Goal: Unclear: Browse casually

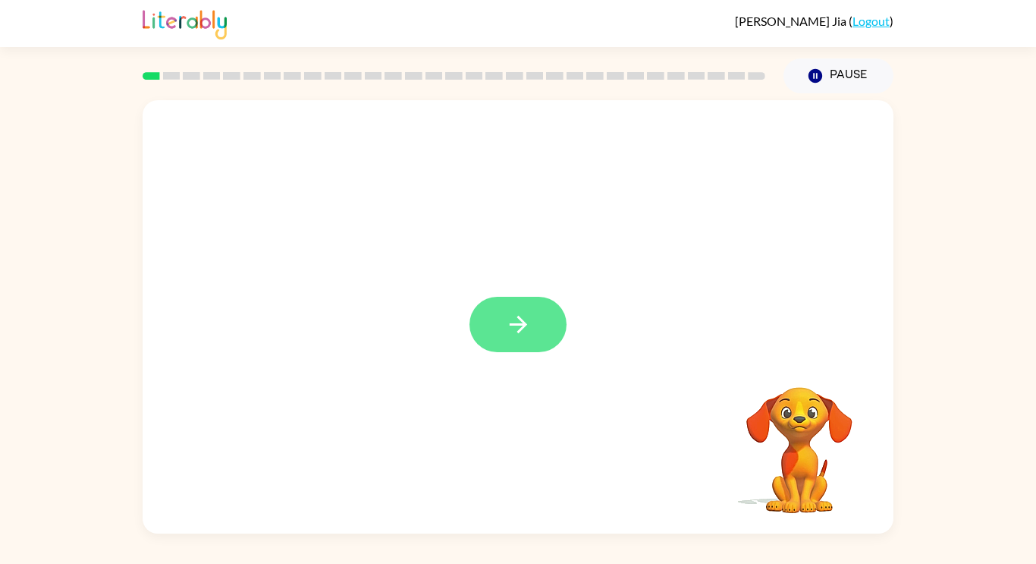
click at [501, 329] on button "button" at bounding box center [518, 324] width 97 height 55
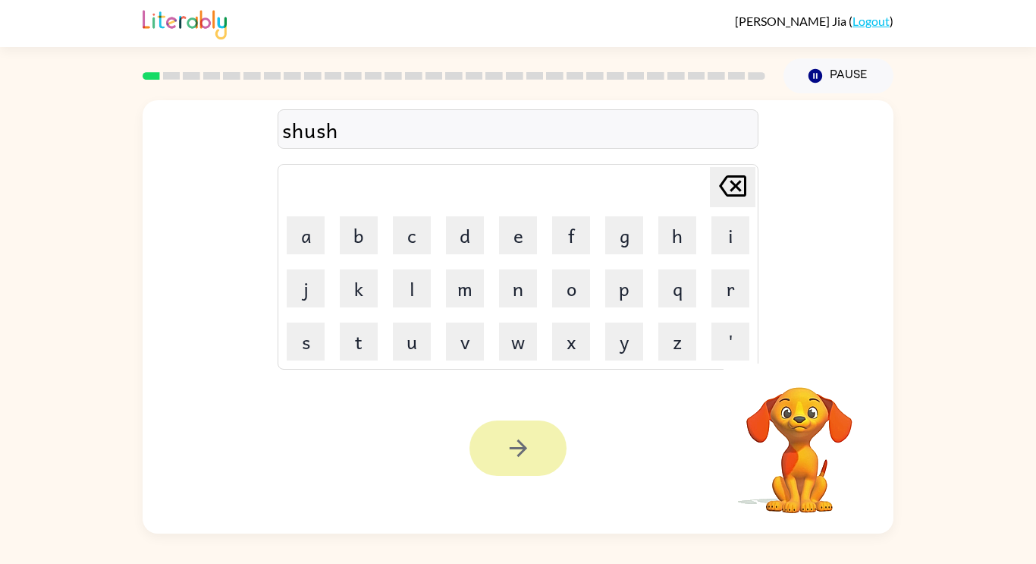
click at [501, 461] on button "button" at bounding box center [518, 447] width 97 height 55
click at [492, 507] on div "Your browser must support playing .mp4 files to use Literably. Please try using…" at bounding box center [518, 448] width 751 height 171
click at [517, 480] on div "Your browser must support playing .mp4 files to use Literably. Please try using…" at bounding box center [518, 448] width 751 height 171
click at [508, 468] on div at bounding box center [518, 447] width 97 height 55
click at [499, 458] on div at bounding box center [518, 447] width 97 height 55
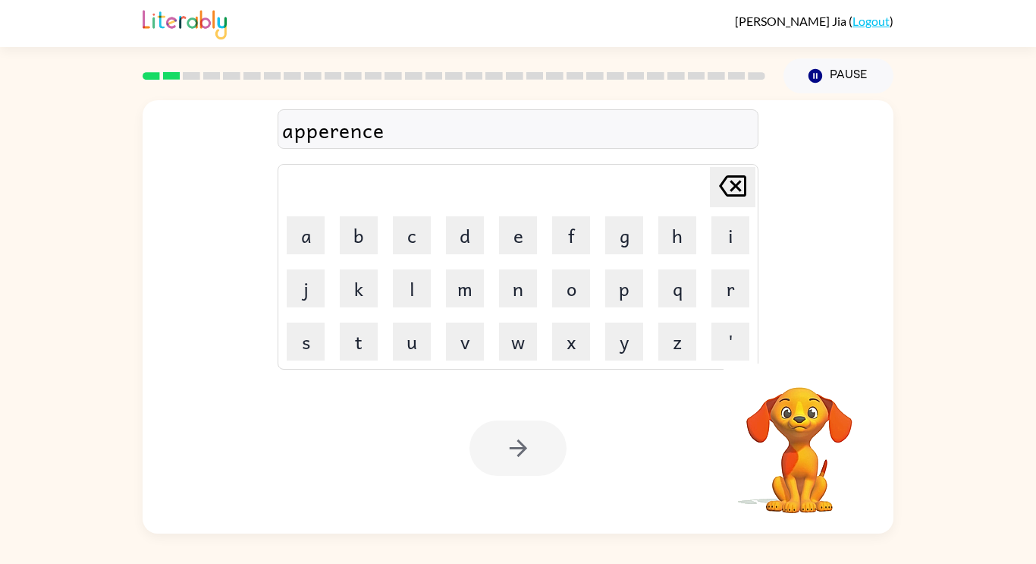
click at [497, 467] on div at bounding box center [518, 447] width 97 height 55
click at [483, 453] on div at bounding box center [518, 447] width 97 height 55
click at [482, 455] on div at bounding box center [518, 447] width 97 height 55
click at [480, 452] on div at bounding box center [518, 447] width 97 height 55
click at [469, 448] on div "Your browser must support playing .mp4 files to use Literably. Please try using…" at bounding box center [518, 448] width 751 height 171
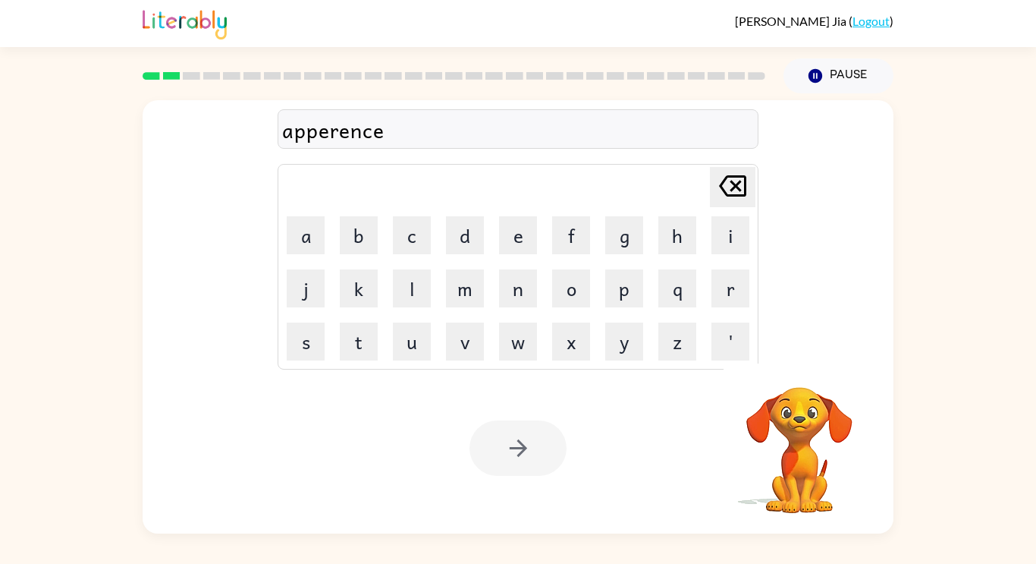
click at [468, 451] on div "Your browser must support playing .mp4 files to use Literably. Please try using…" at bounding box center [518, 448] width 751 height 171
click at [450, 480] on div "Your browser must support playing .mp4 files to use Literably. Please try using…" at bounding box center [518, 448] width 751 height 171
click at [464, 467] on div "Your browser must support playing .mp4 files to use Literably. Please try using…" at bounding box center [518, 448] width 751 height 171
click at [476, 451] on div at bounding box center [518, 447] width 97 height 55
click at [480, 464] on div at bounding box center [518, 447] width 97 height 55
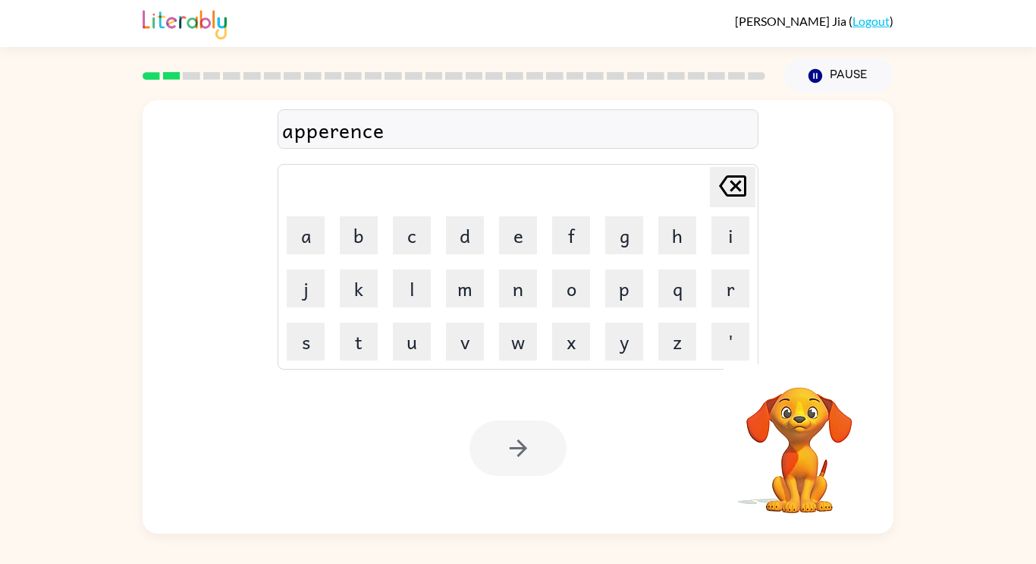
click at [487, 466] on div at bounding box center [518, 447] width 97 height 55
click at [484, 451] on div at bounding box center [518, 447] width 97 height 55
click at [486, 457] on button "button" at bounding box center [518, 447] width 97 height 55
click at [489, 455] on div at bounding box center [518, 447] width 97 height 55
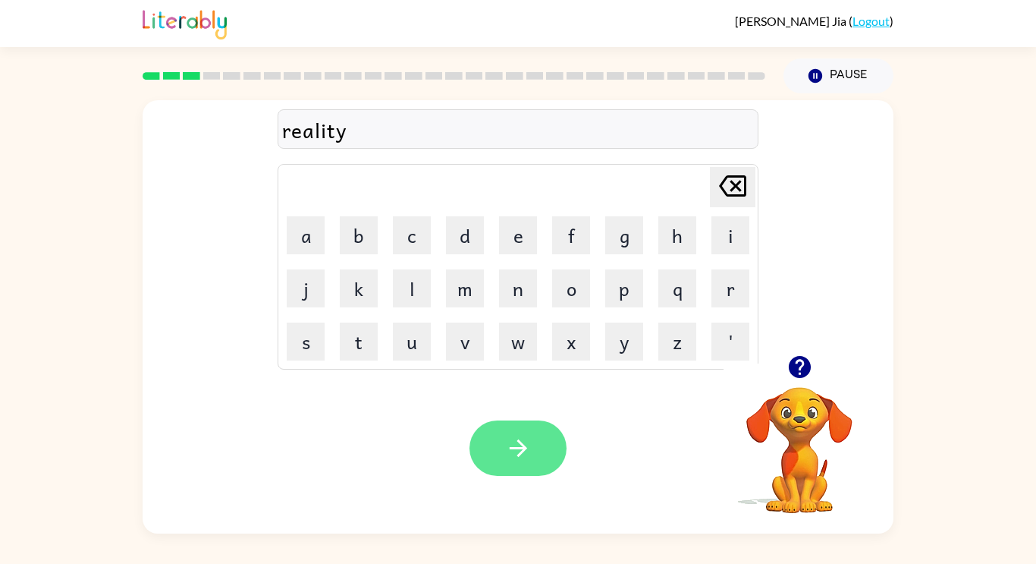
click at [506, 451] on icon "button" at bounding box center [518, 448] width 27 height 27
click at [534, 451] on button "button" at bounding box center [518, 447] width 97 height 55
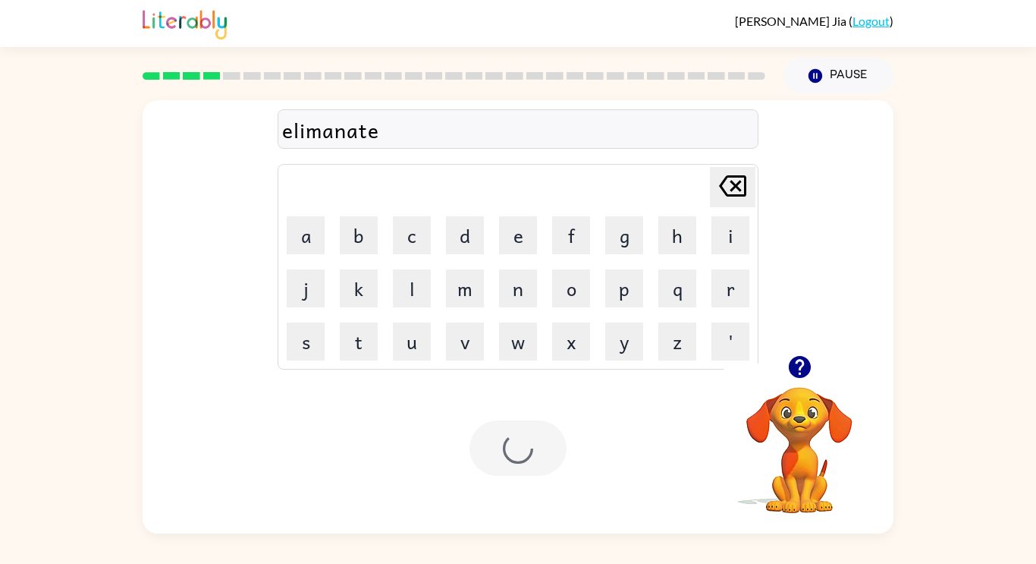
click at [529, 471] on div at bounding box center [518, 447] width 97 height 55
click at [524, 448] on icon "button" at bounding box center [517, 447] width 17 height 17
click at [496, 486] on div "Your browser must support playing .mp4 files to use Literably. Please try using…" at bounding box center [518, 448] width 751 height 171
click at [503, 486] on div "Your browser must support playing .mp4 files to use Literably. Please try using…" at bounding box center [518, 448] width 751 height 171
click at [507, 429] on div at bounding box center [518, 447] width 97 height 55
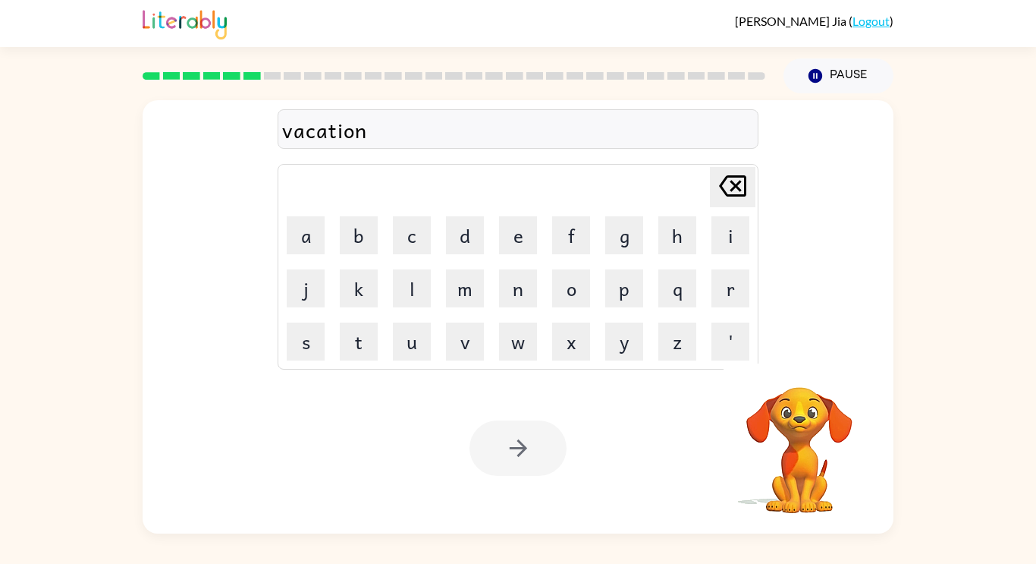
click at [511, 429] on div at bounding box center [518, 447] width 97 height 55
click at [497, 419] on div "Your browser must support playing .mp4 files to use Literably. Please try using…" at bounding box center [518, 448] width 751 height 171
click at [486, 419] on div "Your browser must support playing .mp4 files to use Literably. Please try using…" at bounding box center [518, 448] width 751 height 171
click at [486, 434] on div at bounding box center [518, 447] width 97 height 55
click at [475, 422] on div at bounding box center [518, 447] width 97 height 55
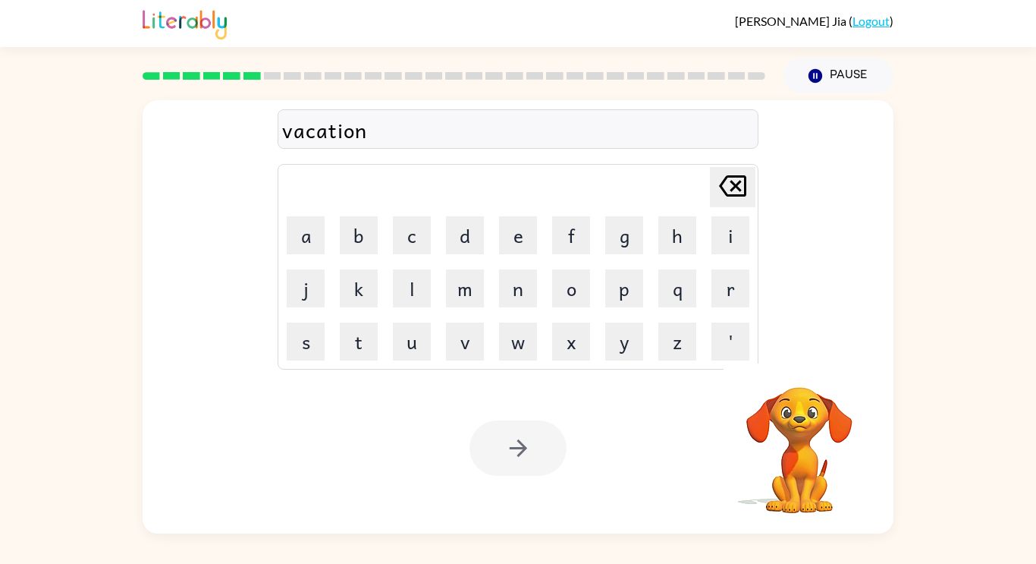
click at [483, 439] on div at bounding box center [518, 447] width 97 height 55
click at [479, 450] on button "button" at bounding box center [518, 447] width 97 height 55
click at [487, 460] on div at bounding box center [518, 447] width 97 height 55
click at [502, 464] on div at bounding box center [518, 447] width 97 height 55
click at [476, 479] on div "Your browser must support playing .mp4 files to use Literably. Please try using…" at bounding box center [518, 448] width 751 height 171
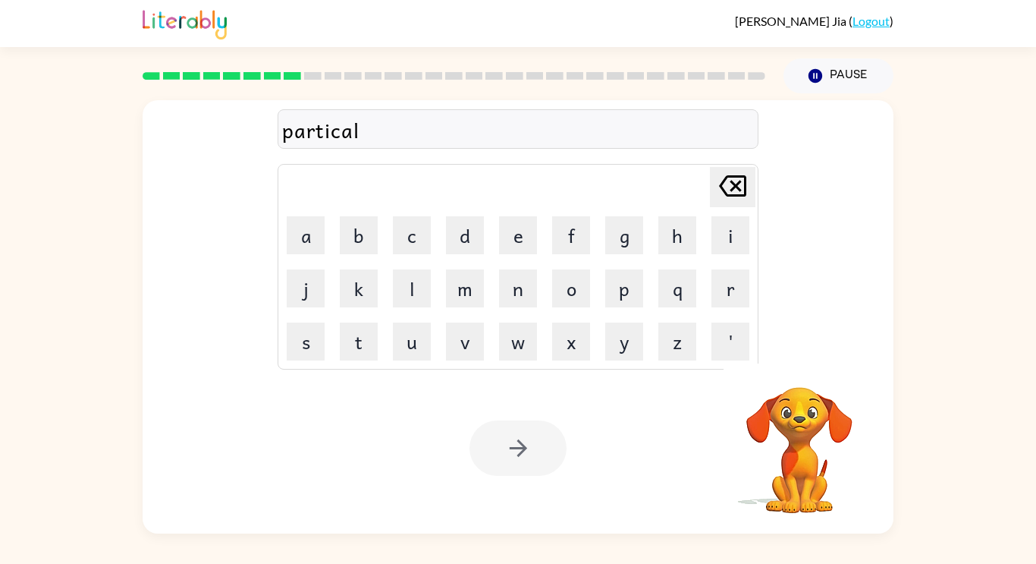
click at [483, 470] on div at bounding box center [518, 447] width 97 height 55
click at [478, 447] on div at bounding box center [518, 447] width 97 height 55
click at [534, 449] on div at bounding box center [518, 447] width 97 height 55
click at [524, 457] on div at bounding box center [518, 447] width 97 height 55
click at [508, 445] on div at bounding box center [518, 447] width 97 height 55
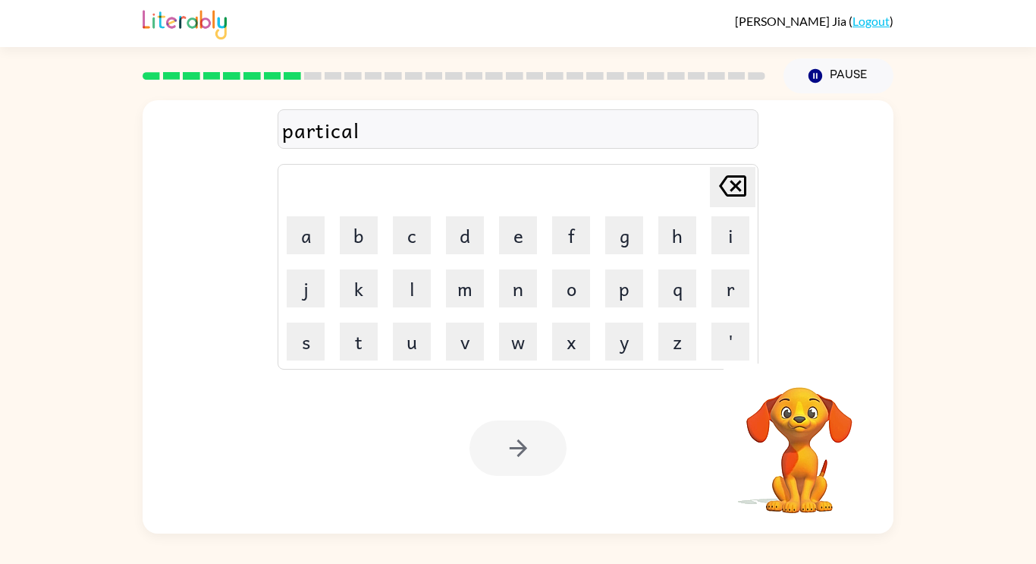
click at [496, 452] on div at bounding box center [518, 447] width 97 height 55
click at [502, 458] on div at bounding box center [518, 447] width 97 height 55
click at [504, 453] on div at bounding box center [518, 447] width 97 height 55
click at [502, 465] on button "button" at bounding box center [518, 447] width 97 height 55
click at [497, 454] on div at bounding box center [518, 447] width 97 height 55
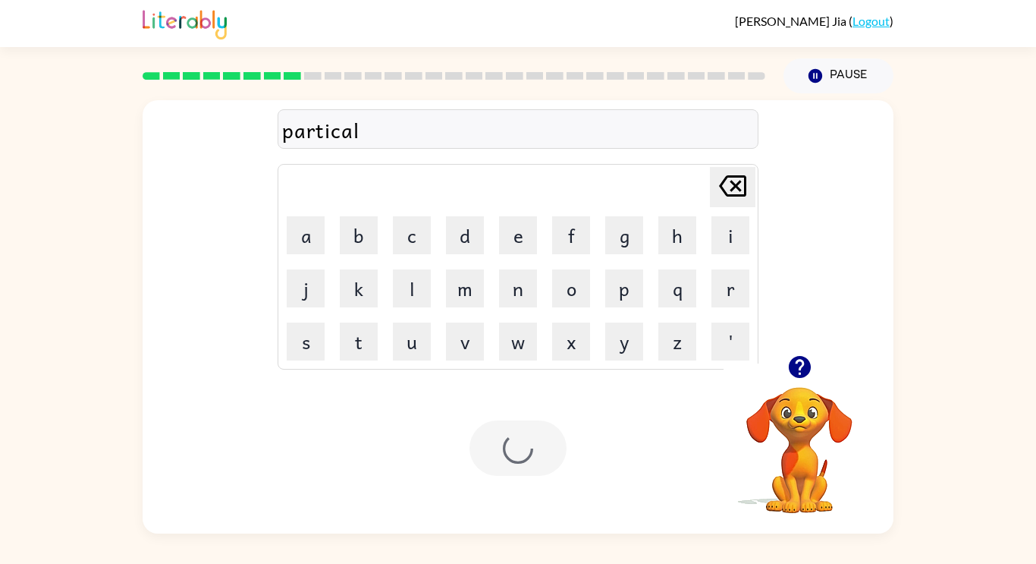
click at [508, 459] on div at bounding box center [518, 447] width 97 height 55
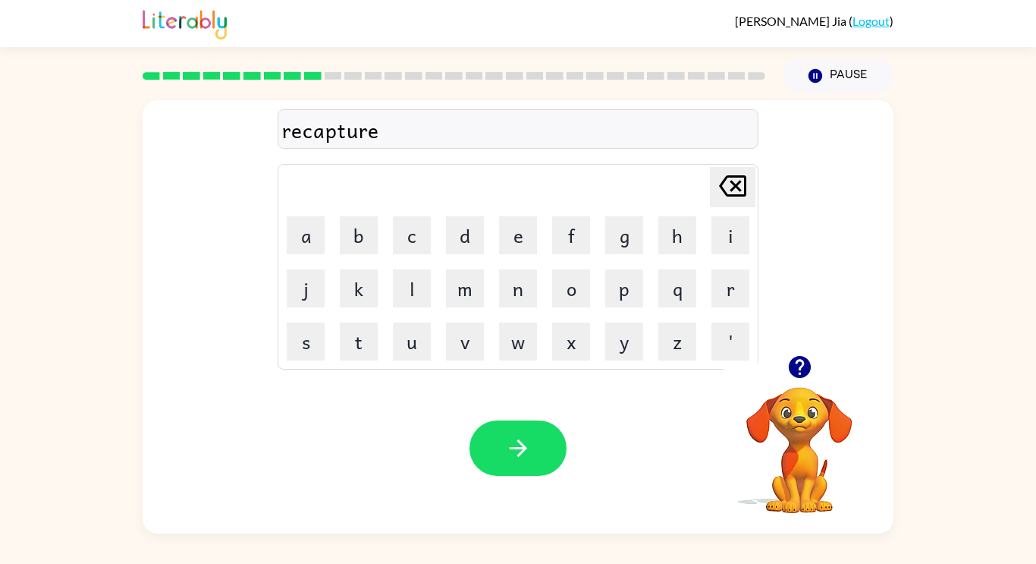
click at [478, 502] on div "Your browser must support playing .mp4 files to use Literably. Please try using…" at bounding box center [518, 448] width 751 height 171
click at [481, 474] on div at bounding box center [518, 447] width 97 height 55
click at [494, 470] on button "button" at bounding box center [518, 447] width 97 height 55
click at [499, 455] on div at bounding box center [518, 447] width 97 height 55
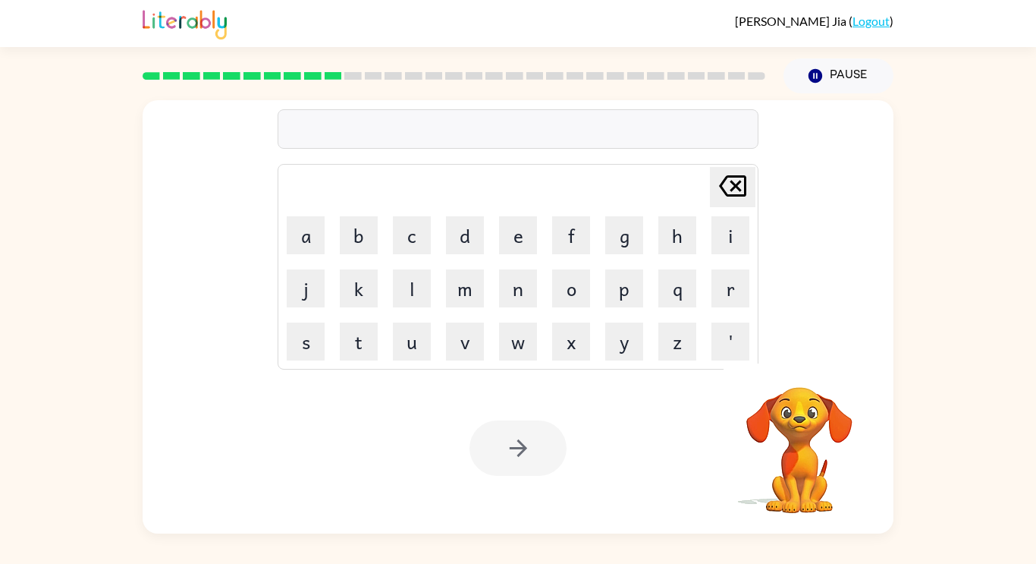
click at [58, 483] on div "[PERSON_NAME] last character input a b c d e f g h i j k l m n o p q r s t u v …" at bounding box center [518, 313] width 1036 height 440
click at [484, 451] on div at bounding box center [518, 447] width 97 height 55
click at [486, 457] on div at bounding box center [518, 447] width 97 height 55
click at [483, 467] on div at bounding box center [518, 447] width 97 height 55
click at [487, 459] on div at bounding box center [518, 447] width 97 height 55
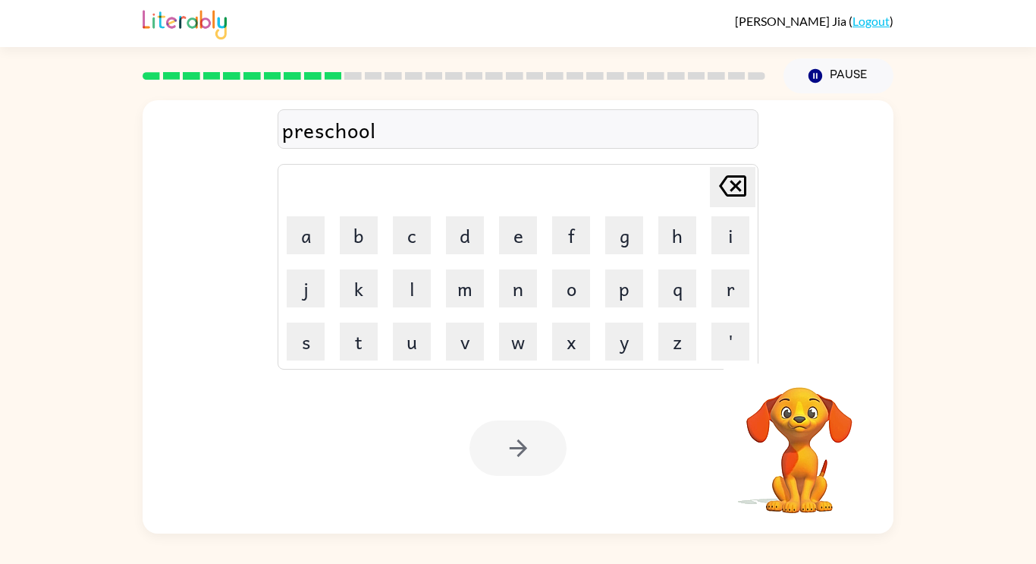
click at [502, 470] on div at bounding box center [518, 447] width 97 height 55
click at [497, 452] on div at bounding box center [518, 447] width 97 height 55
click at [507, 468] on button "button" at bounding box center [518, 447] width 97 height 55
click at [503, 470] on div at bounding box center [518, 447] width 97 height 55
click at [501, 469] on div at bounding box center [518, 447] width 97 height 55
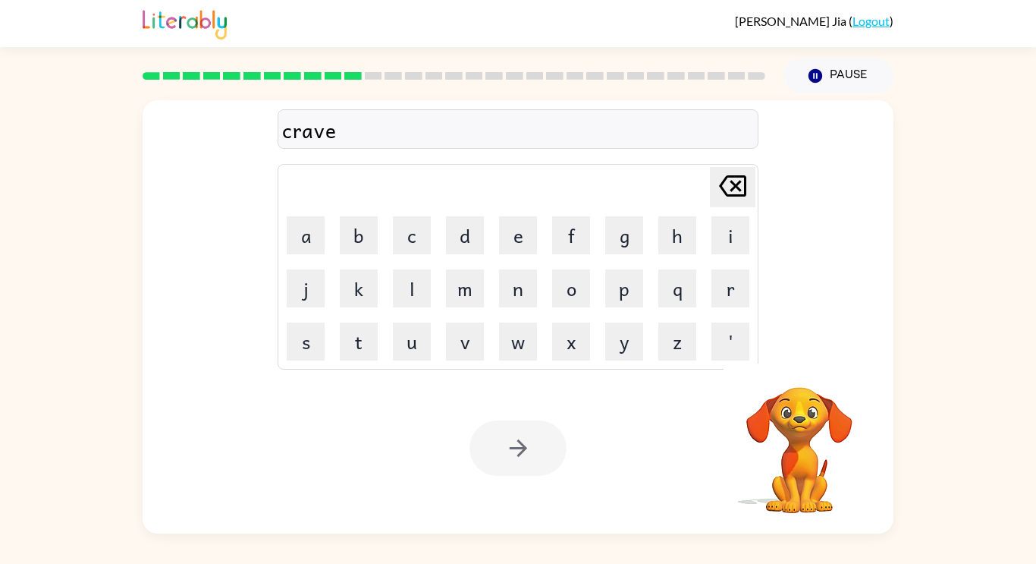
click at [577, 502] on div "Your browser must support playing .mp4 files to use Literably. Please try using…" at bounding box center [518, 448] width 751 height 171
click at [571, 475] on div "Your browser must support playing .mp4 files to use Literably. Please try using…" at bounding box center [518, 448] width 751 height 171
click at [569, 472] on div "Your browser must support playing .mp4 files to use Literably. Please try using…" at bounding box center [518, 448] width 751 height 171
click at [558, 465] on div at bounding box center [518, 447] width 97 height 55
click at [543, 450] on div at bounding box center [518, 447] width 97 height 55
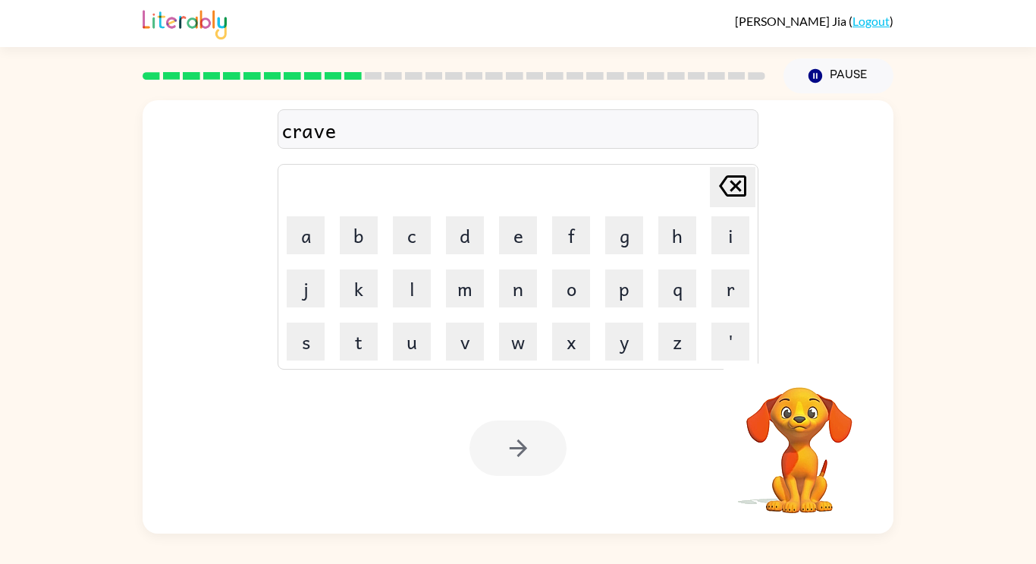
click at [553, 436] on div at bounding box center [518, 447] width 97 height 55
click at [535, 452] on div at bounding box center [518, 447] width 97 height 55
click at [546, 451] on div at bounding box center [518, 447] width 97 height 55
click at [550, 448] on div at bounding box center [518, 447] width 97 height 55
click at [550, 451] on button "button" at bounding box center [518, 447] width 97 height 55
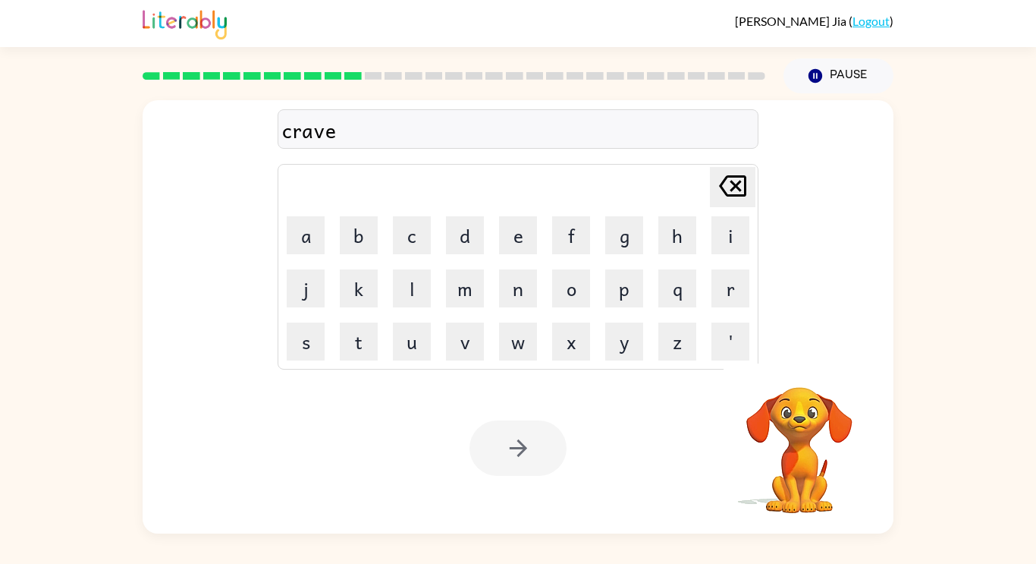
click at [550, 460] on div at bounding box center [518, 447] width 97 height 55
click at [557, 461] on div at bounding box center [518, 447] width 97 height 55
click at [537, 471] on div at bounding box center [518, 447] width 97 height 55
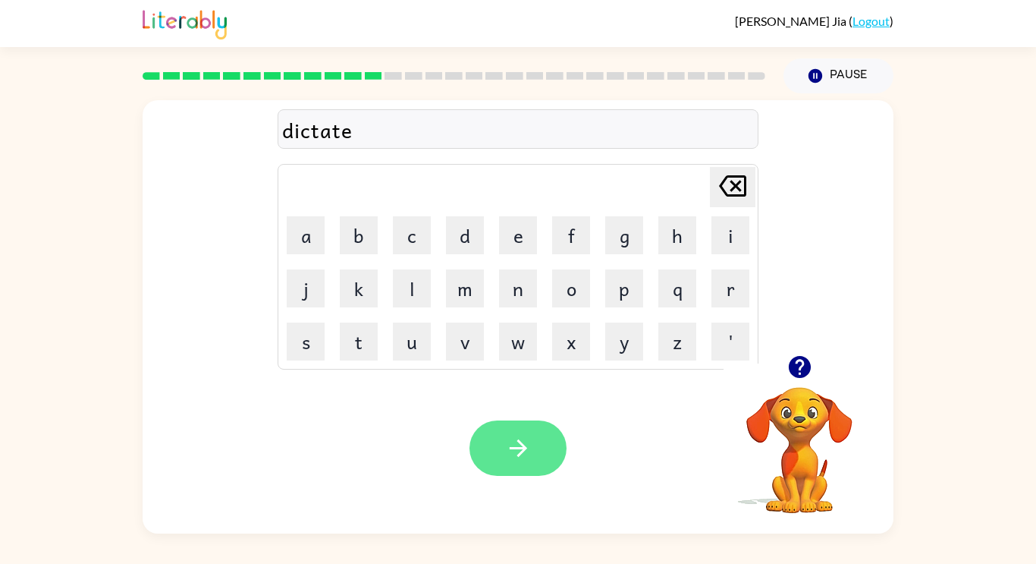
click at [520, 442] on icon "button" at bounding box center [517, 447] width 17 height 17
click at [533, 446] on div at bounding box center [518, 447] width 97 height 55
click at [494, 457] on button "button" at bounding box center [518, 447] width 97 height 55
click at [500, 458] on div at bounding box center [518, 447] width 97 height 55
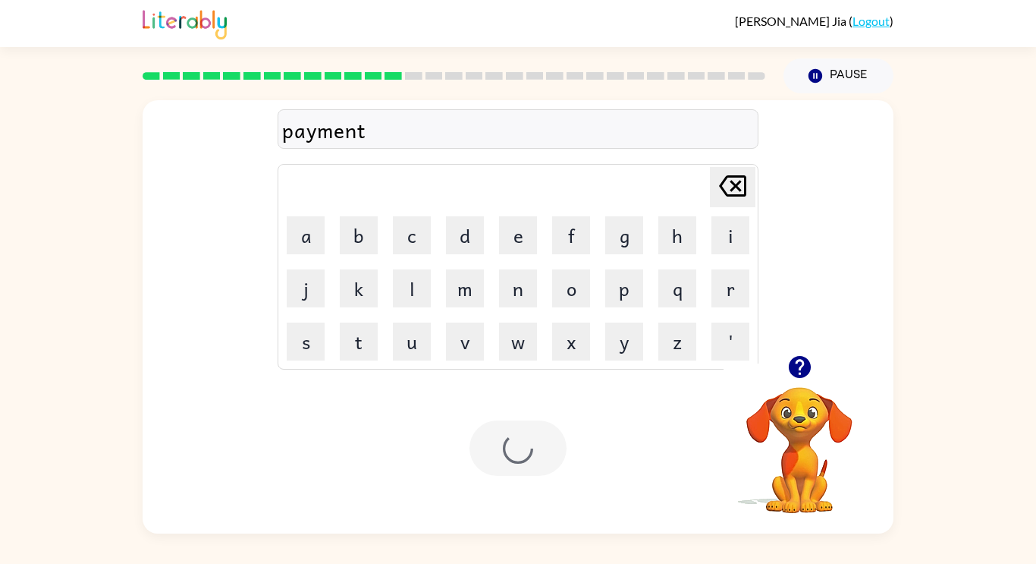
click at [501, 453] on div at bounding box center [518, 447] width 97 height 55
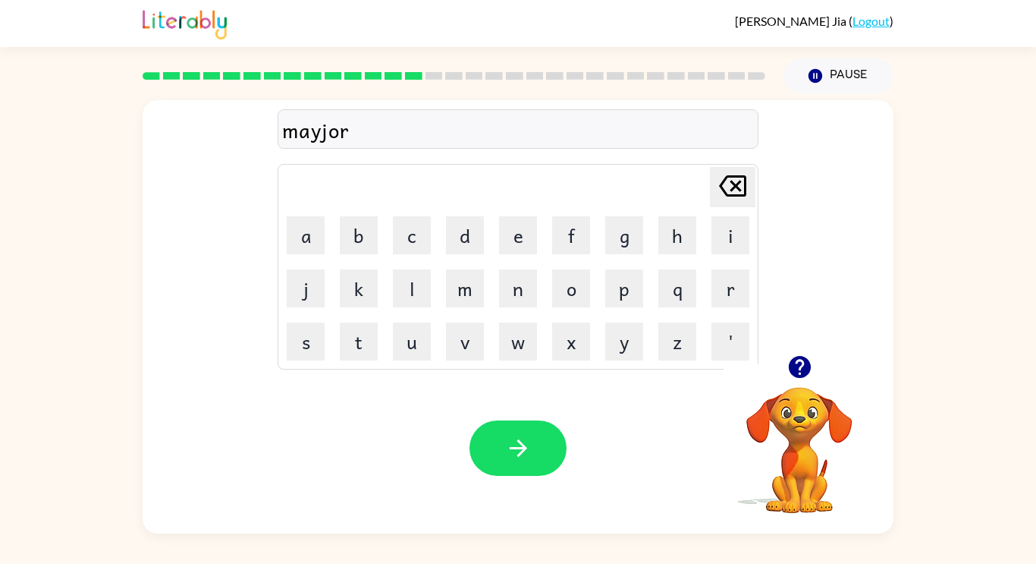
click at [477, 471] on div at bounding box center [518, 447] width 97 height 55
click at [478, 471] on div at bounding box center [518, 447] width 97 height 55
click at [472, 466] on div at bounding box center [518, 447] width 97 height 55
click at [489, 457] on button "button" at bounding box center [518, 447] width 97 height 55
click at [489, 439] on div at bounding box center [518, 447] width 97 height 55
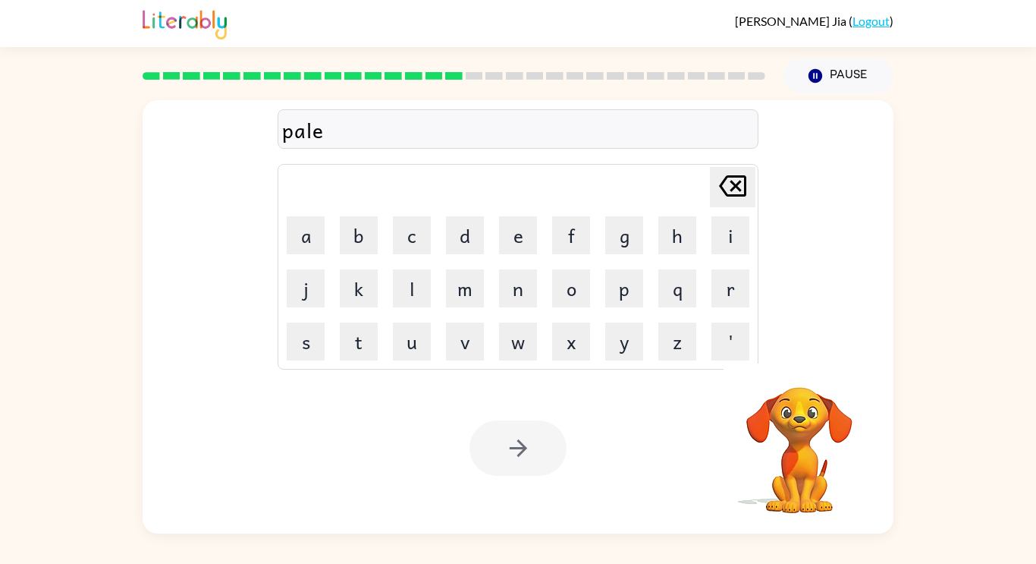
click at [514, 428] on div at bounding box center [518, 447] width 97 height 55
click at [538, 451] on div at bounding box center [518, 447] width 97 height 55
click at [512, 453] on div at bounding box center [518, 447] width 97 height 55
click at [488, 439] on div at bounding box center [518, 447] width 97 height 55
click at [468, 453] on div "Your browser must support playing .mp4 files to use Literably. Please try using…" at bounding box center [518, 448] width 751 height 171
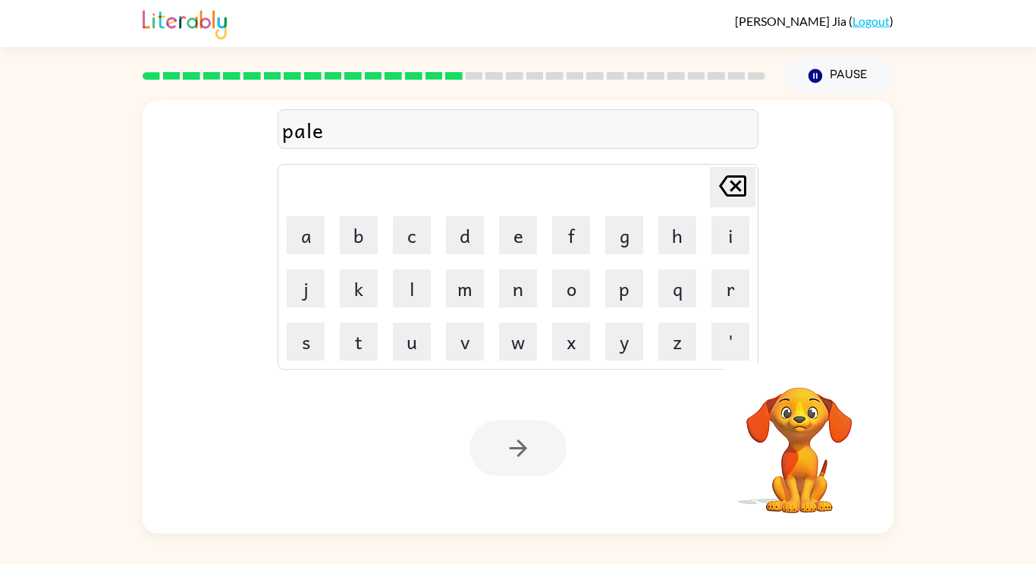
click at [469, 456] on div "Your browser must support playing .mp4 files to use Literably. Please try using…" at bounding box center [518, 448] width 751 height 171
click at [467, 459] on div "Your browser must support playing .mp4 files to use Literably. Please try using…" at bounding box center [518, 448] width 751 height 171
click at [477, 451] on button "button" at bounding box center [518, 447] width 97 height 55
click at [480, 448] on div at bounding box center [518, 447] width 97 height 55
click at [484, 464] on div at bounding box center [518, 447] width 97 height 55
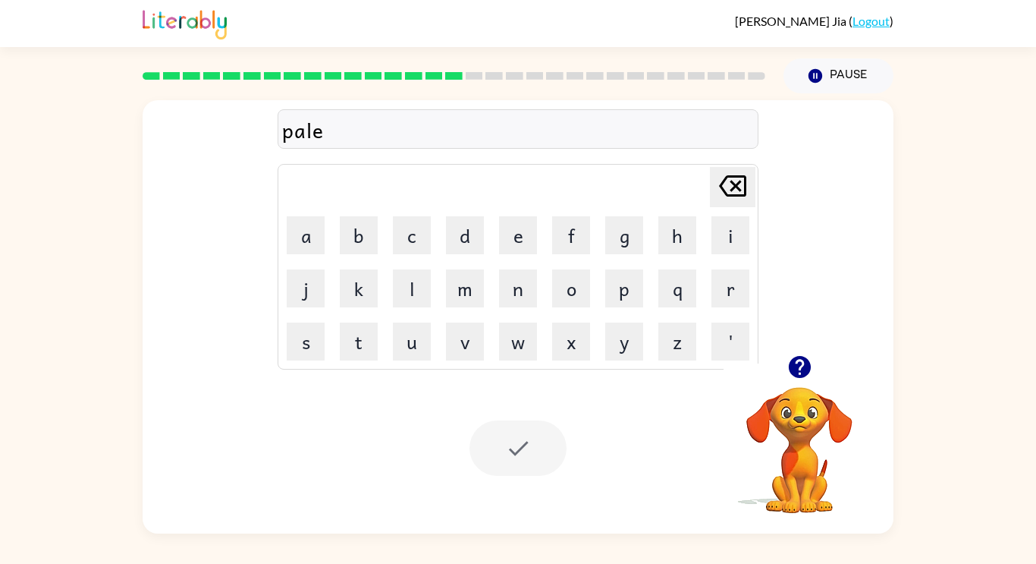
click at [489, 460] on div at bounding box center [518, 447] width 97 height 55
click at [499, 446] on div at bounding box center [518, 447] width 97 height 55
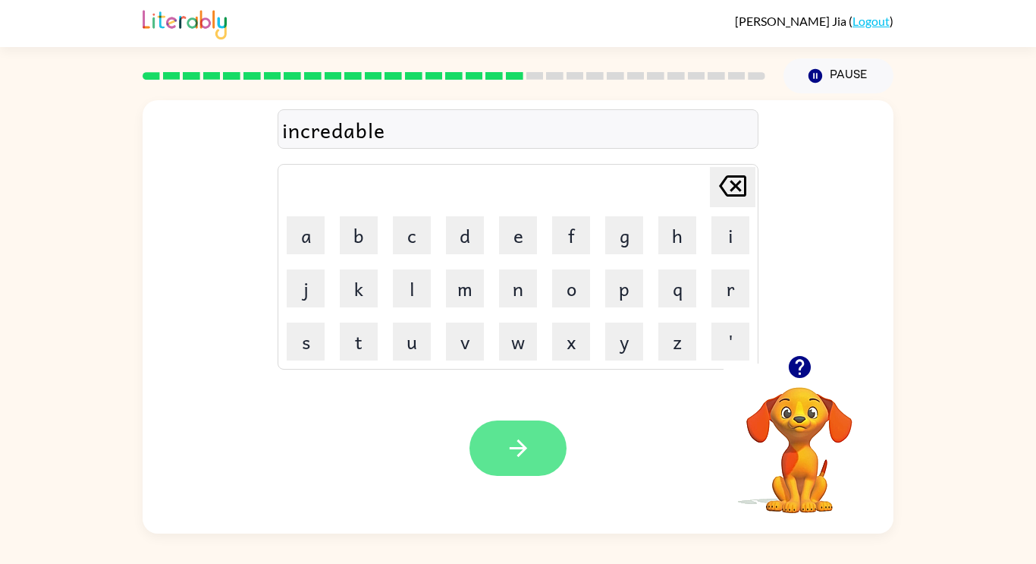
click at [509, 473] on button "button" at bounding box center [518, 447] width 97 height 55
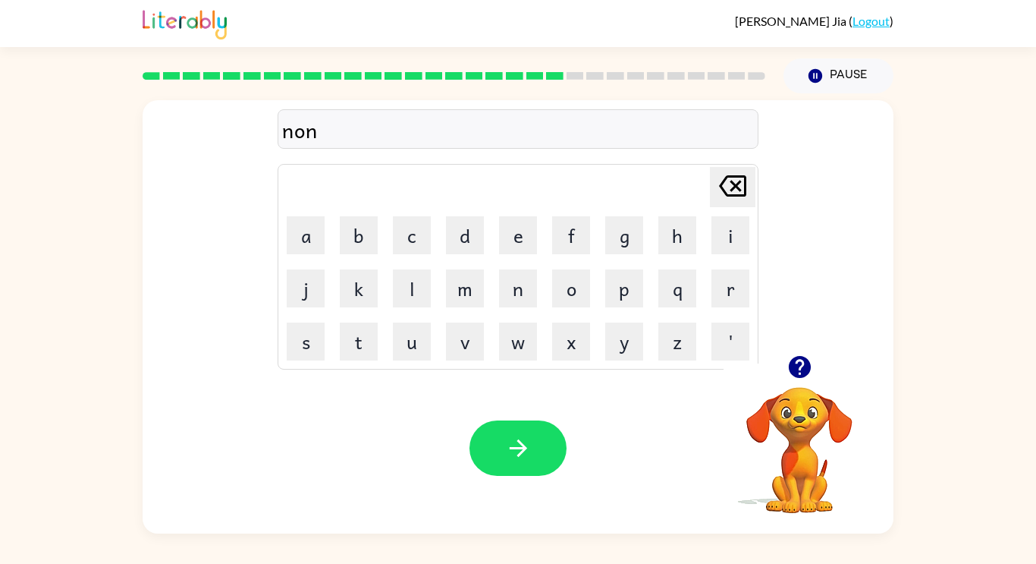
click at [800, 376] on icon "button" at bounding box center [799, 367] width 22 height 22
click at [520, 457] on icon "button" at bounding box center [518, 448] width 27 height 27
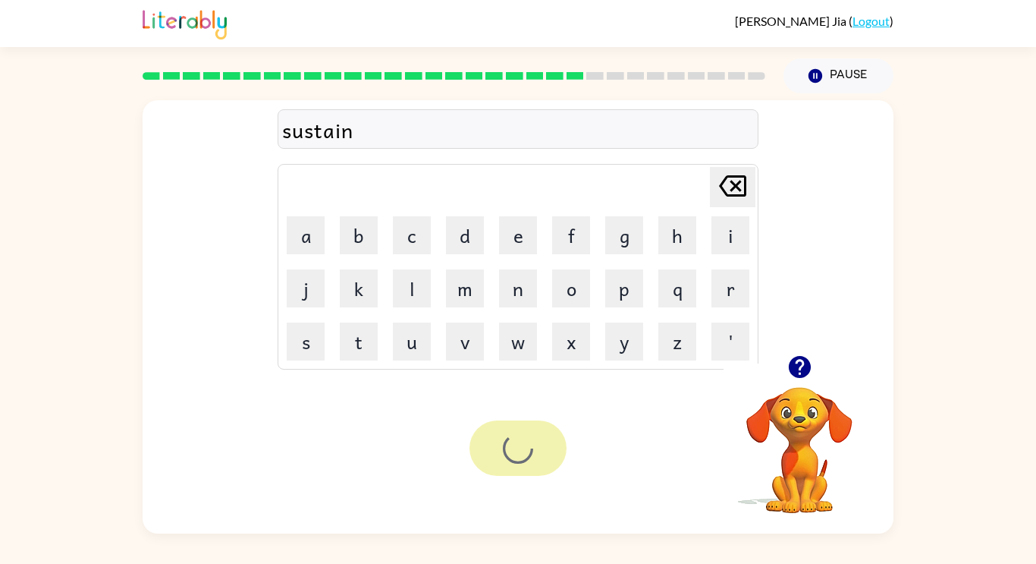
click at [523, 467] on div at bounding box center [518, 447] width 97 height 55
click at [518, 426] on button "button" at bounding box center [518, 447] width 97 height 55
click at [520, 438] on div at bounding box center [518, 447] width 97 height 55
click at [520, 450] on div at bounding box center [518, 447] width 97 height 55
click at [442, 456] on div "Your browser must support playing .mp4 files to use Literably. Please try using…" at bounding box center [518, 448] width 751 height 171
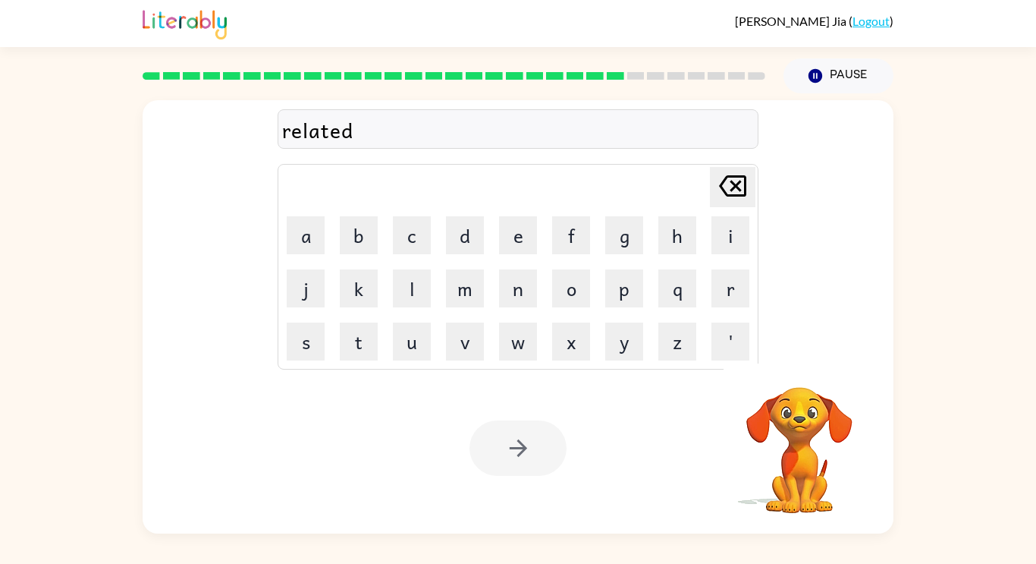
click at [478, 494] on div "Your browser must support playing .mp4 files to use Literably. Please try using…" at bounding box center [518, 448] width 751 height 171
click at [478, 470] on div at bounding box center [518, 447] width 97 height 55
click at [514, 460] on div at bounding box center [518, 447] width 97 height 55
click at [514, 457] on div at bounding box center [518, 447] width 97 height 55
click at [516, 451] on div at bounding box center [518, 447] width 97 height 55
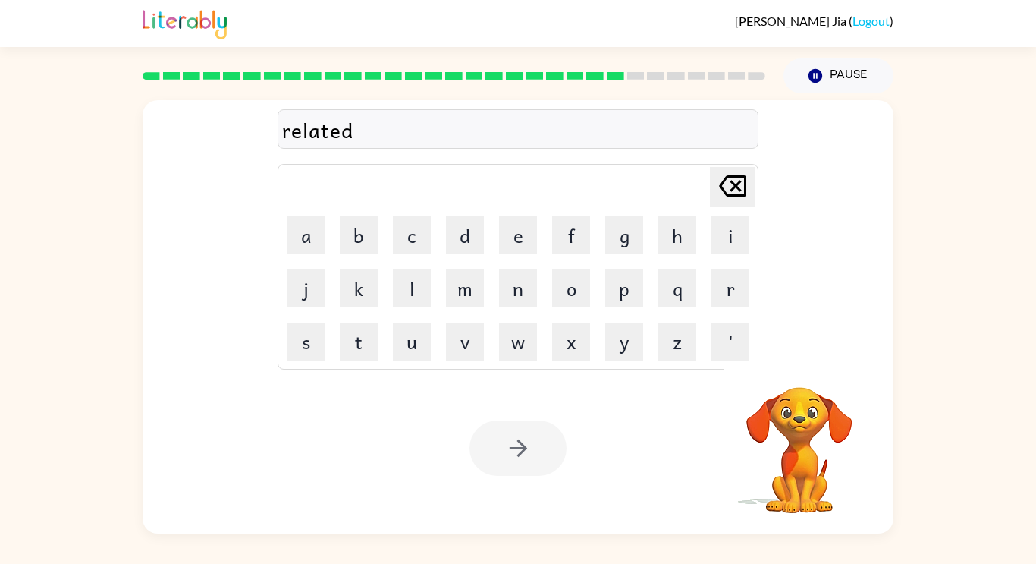
click at [510, 450] on div at bounding box center [518, 447] width 97 height 55
click at [502, 452] on div at bounding box center [518, 447] width 97 height 55
click at [496, 450] on div at bounding box center [518, 447] width 97 height 55
click at [496, 455] on div at bounding box center [518, 447] width 97 height 55
click at [490, 470] on button "button" at bounding box center [518, 447] width 97 height 55
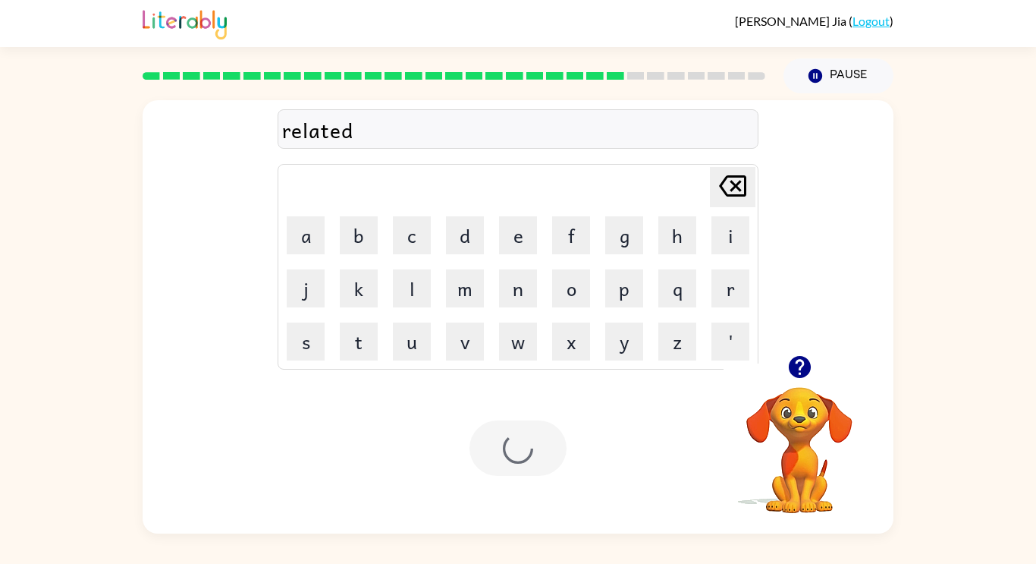
click at [483, 453] on div at bounding box center [518, 447] width 97 height 55
click at [497, 448] on div at bounding box center [518, 447] width 97 height 55
click at [494, 452] on div at bounding box center [518, 447] width 97 height 55
click at [475, 493] on div "Your browser must support playing .mp4 files to use Literably. Please try using…" at bounding box center [518, 448] width 751 height 171
click at [483, 501] on div "Your browser must support playing .mp4 files to use Literably. Please try using…" at bounding box center [518, 448] width 751 height 171
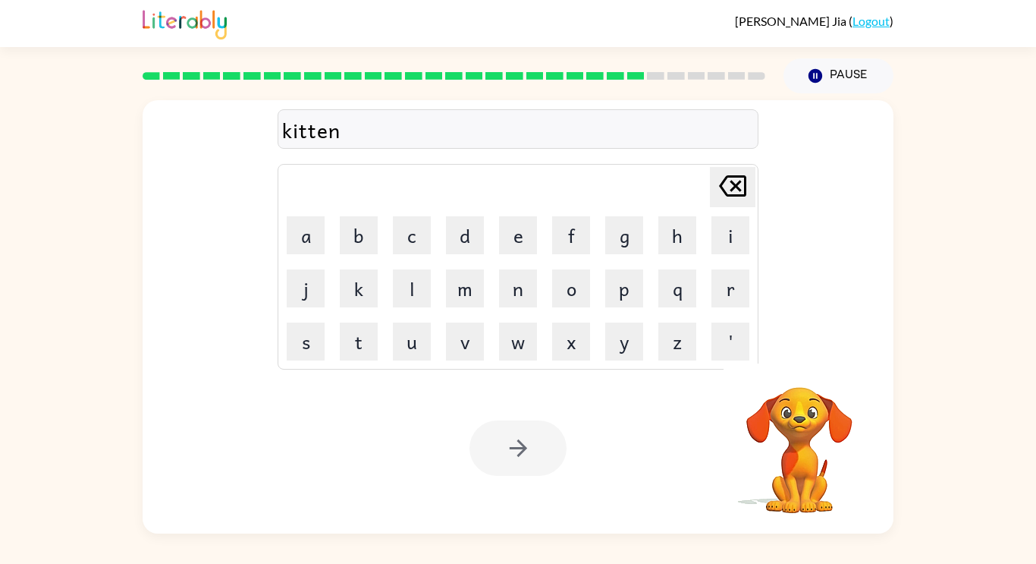
click at [458, 459] on div "Your browser must support playing .mp4 files to use Literably. Please try using…" at bounding box center [518, 448] width 751 height 171
click at [484, 464] on button "button" at bounding box center [518, 447] width 97 height 55
click at [486, 464] on div at bounding box center [518, 447] width 97 height 55
click at [486, 462] on div at bounding box center [518, 447] width 97 height 55
click at [480, 454] on div at bounding box center [518, 447] width 97 height 55
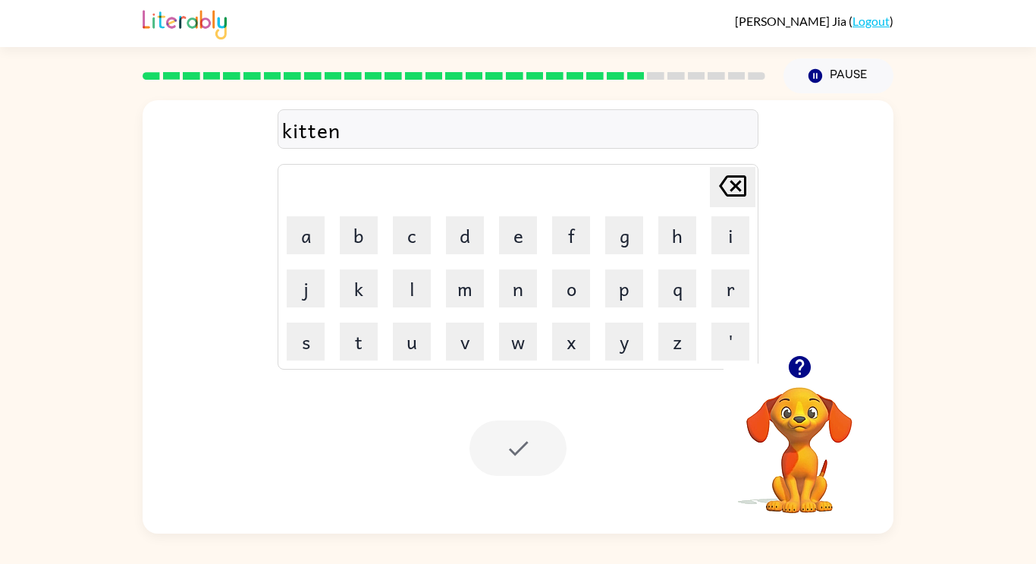
click at [475, 439] on div at bounding box center [518, 447] width 97 height 55
click at [483, 446] on div at bounding box center [518, 447] width 97 height 55
click at [489, 446] on div at bounding box center [518, 447] width 97 height 55
click at [476, 442] on div at bounding box center [518, 447] width 97 height 55
click at [525, 460] on div at bounding box center [518, 447] width 97 height 55
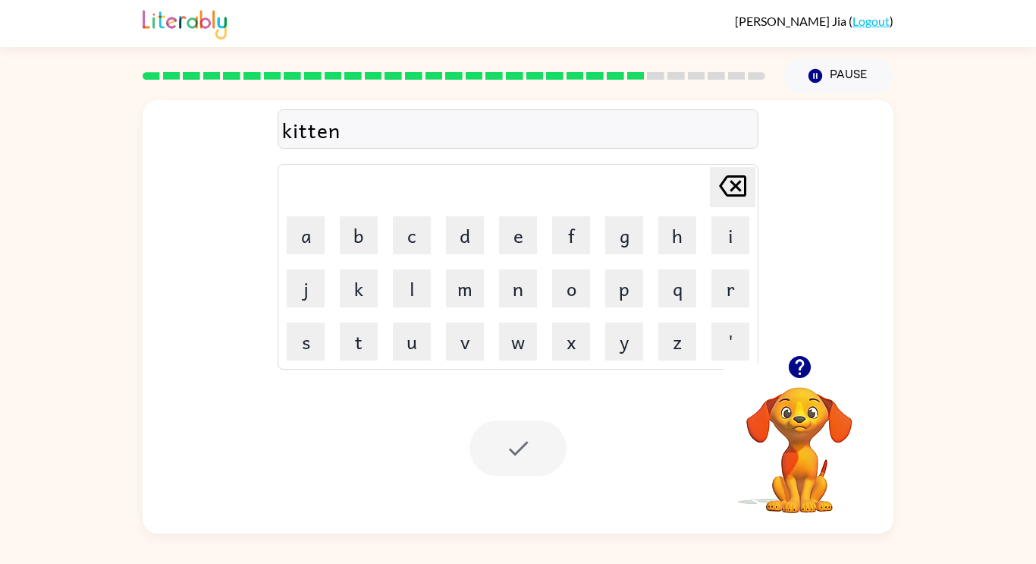
click at [525, 460] on div at bounding box center [518, 447] width 97 height 55
click at [811, 369] on icon "button" at bounding box center [800, 367] width 27 height 27
click at [499, 473] on div at bounding box center [518, 447] width 97 height 55
click at [487, 449] on div at bounding box center [518, 447] width 97 height 55
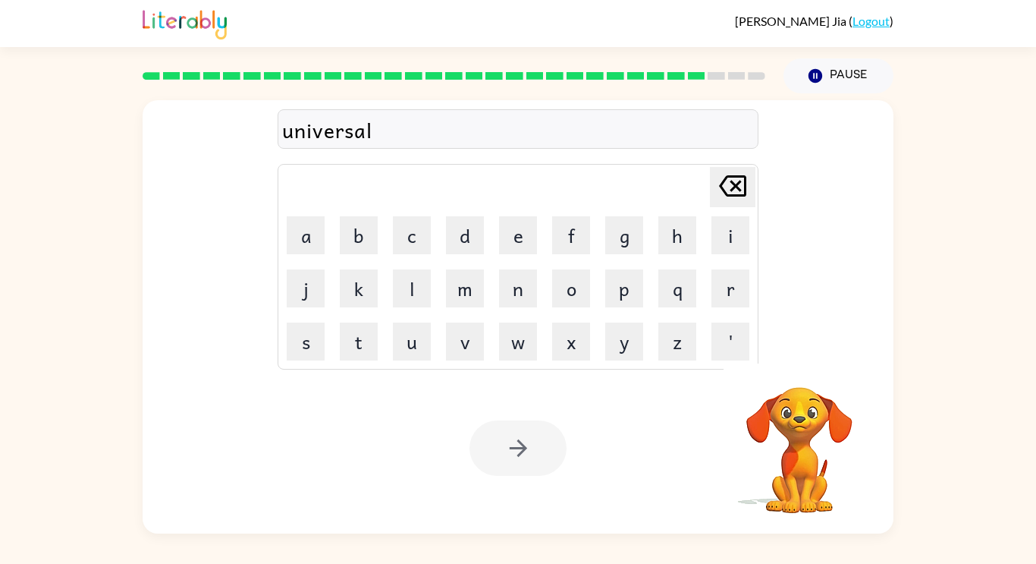
click at [496, 445] on div at bounding box center [518, 447] width 97 height 55
click at [474, 437] on div at bounding box center [518, 447] width 97 height 55
click at [459, 432] on div "Your browser must support playing .mp4 files to use Literably. Please try using…" at bounding box center [518, 448] width 751 height 171
click at [497, 451] on div at bounding box center [518, 447] width 97 height 55
click at [511, 454] on div at bounding box center [518, 447] width 97 height 55
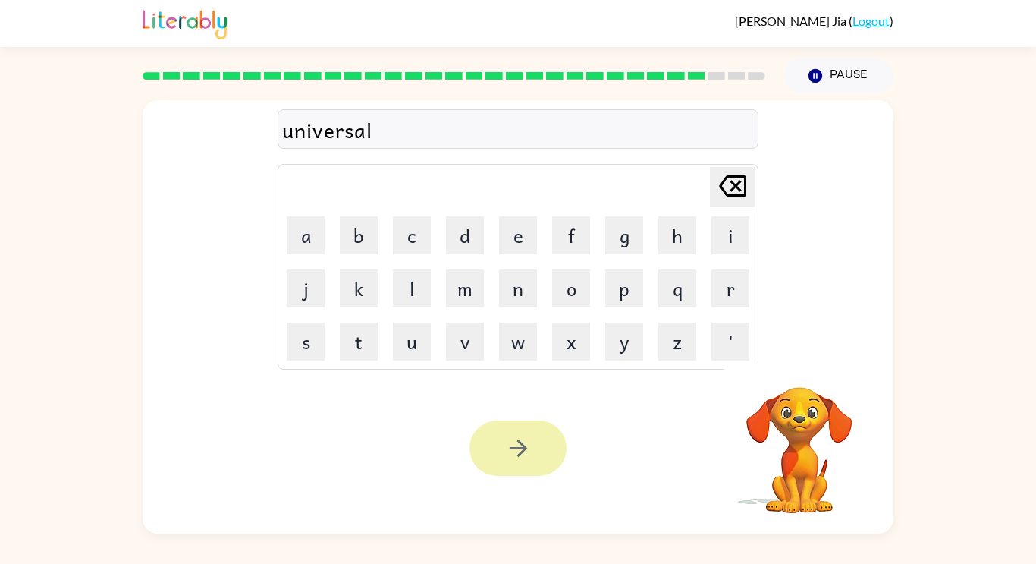
click at [504, 443] on button "button" at bounding box center [518, 447] width 97 height 55
click at [509, 456] on div at bounding box center [518, 447] width 97 height 55
click at [506, 486] on div "Your browser must support playing .mp4 files to use Literably. Please try using…" at bounding box center [518, 448] width 751 height 171
click at [461, 473] on div "Your browser must support playing .mp4 files to use Literably. Please try using…" at bounding box center [518, 448] width 751 height 171
click at [451, 463] on div "Your browser must support playing .mp4 files to use Literably. Please try using…" at bounding box center [518, 448] width 751 height 171
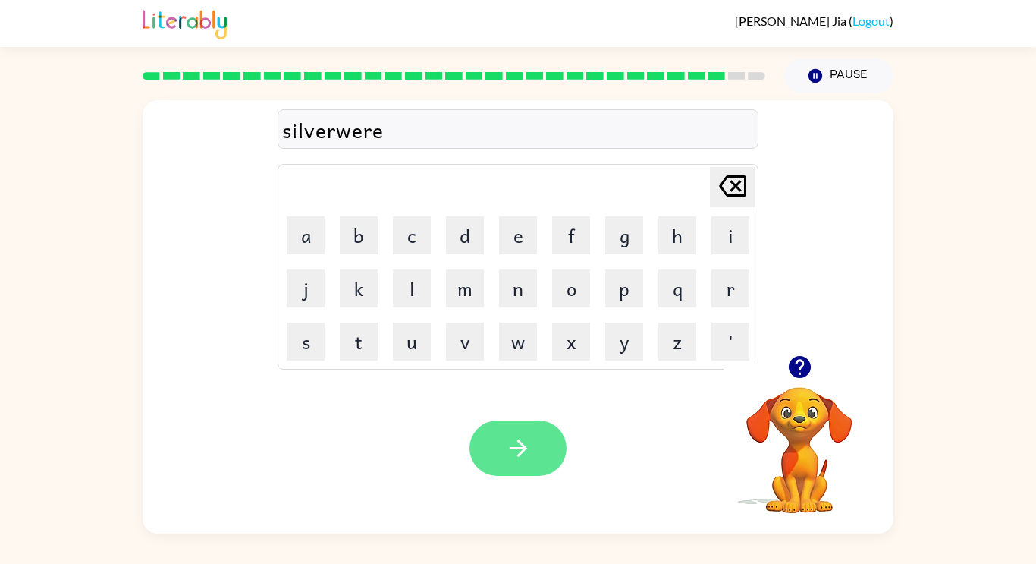
click at [496, 458] on button "button" at bounding box center [518, 447] width 97 height 55
click at [499, 466] on div at bounding box center [518, 447] width 97 height 55
click at [501, 451] on button "button" at bounding box center [518, 447] width 97 height 55
click at [506, 450] on div at bounding box center [518, 447] width 97 height 55
